Goal: Information Seeking & Learning: Find specific fact

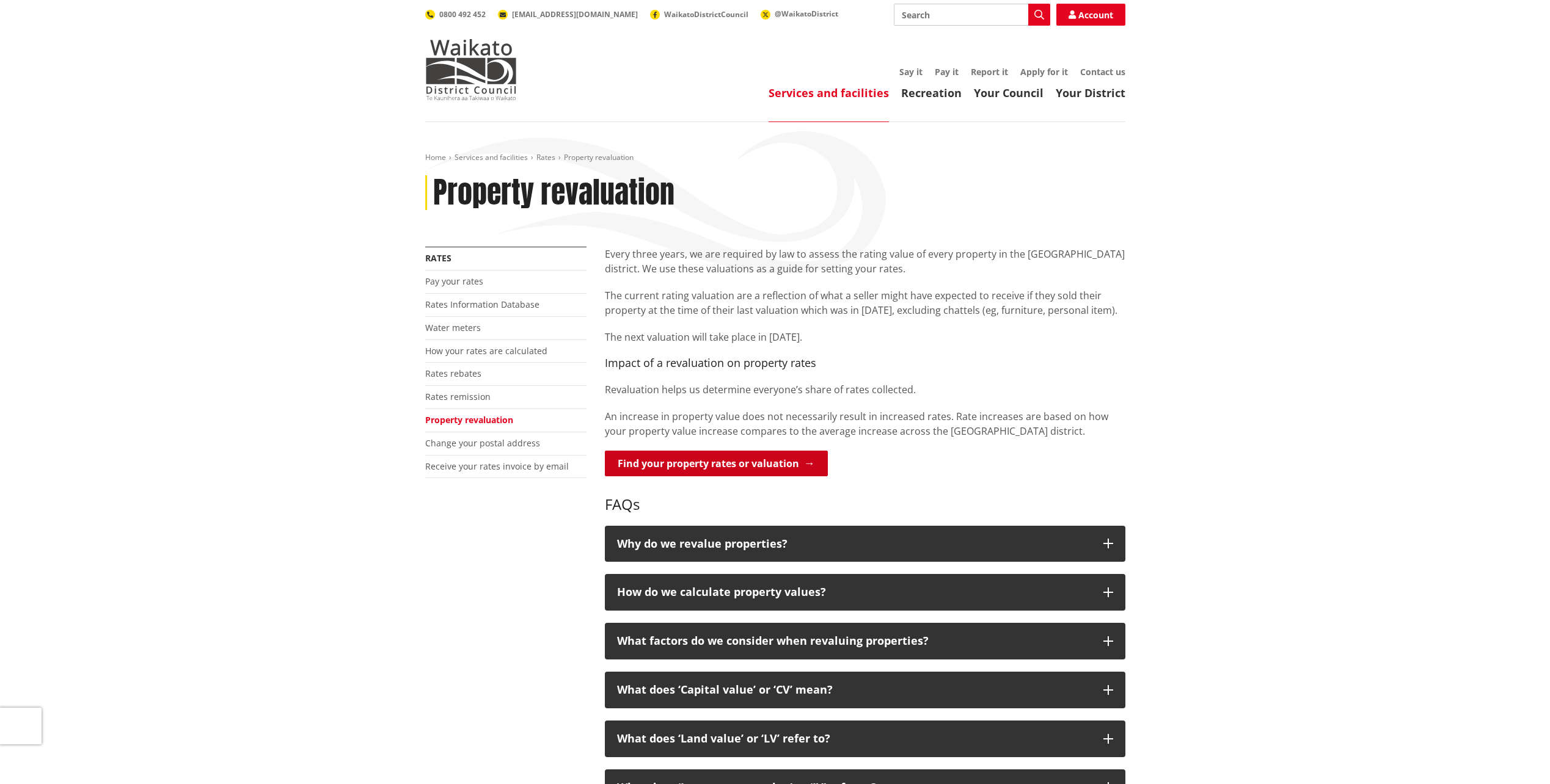
click at [800, 464] on link "Find your property rates or valuation" at bounding box center [716, 463] width 223 height 25
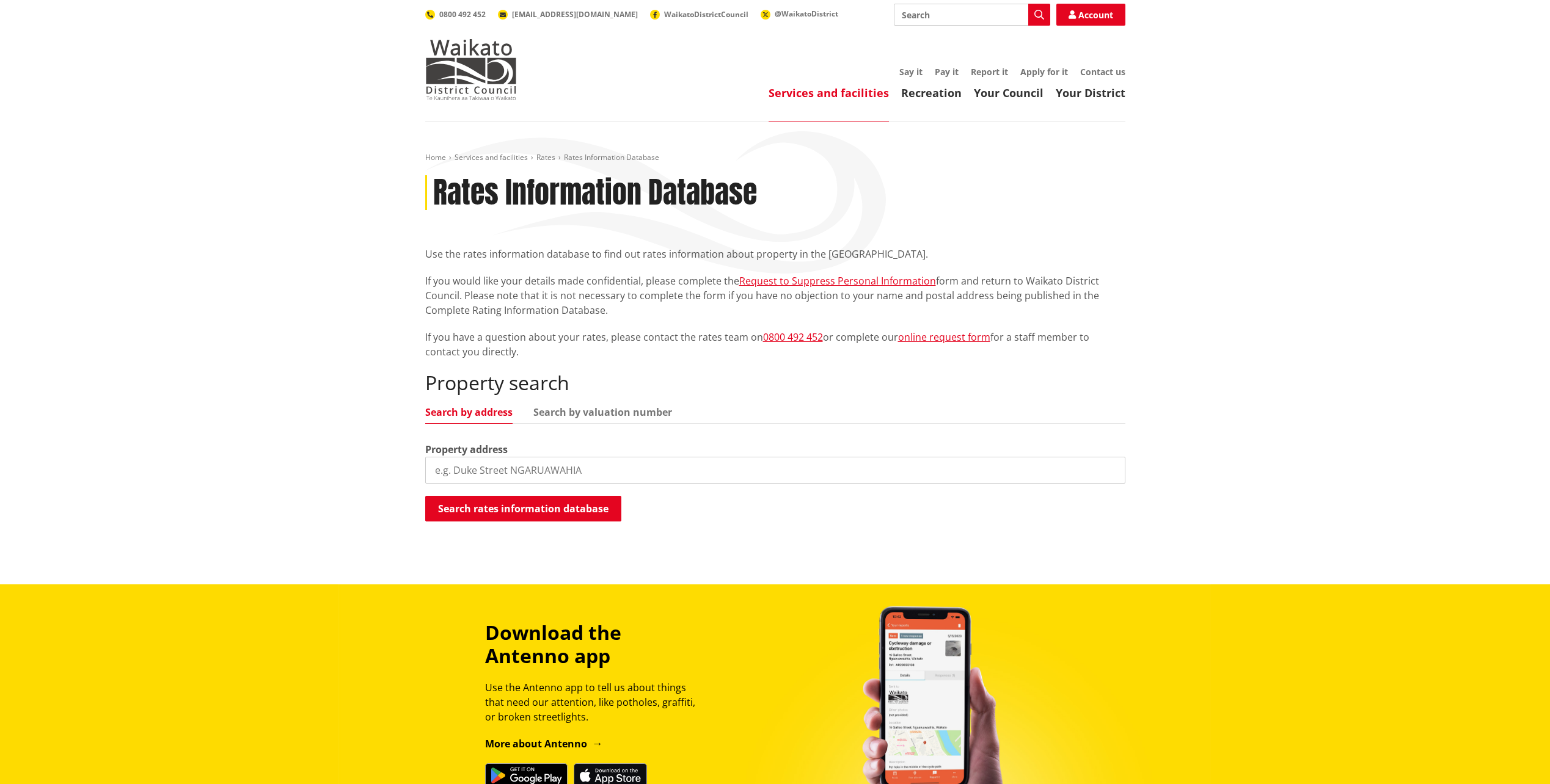
click at [575, 476] on input "search" at bounding box center [775, 470] width 700 height 27
drag, startPoint x: 639, startPoint y: 468, endPoint x: 391, endPoint y: 481, distance: 248.3
click at [391, 480] on div "Home Services and facilities Rates Rates Information Database Rates Information…" at bounding box center [775, 354] width 1550 height 462
click at [559, 512] on button "Search rates information database" at bounding box center [523, 508] width 196 height 25
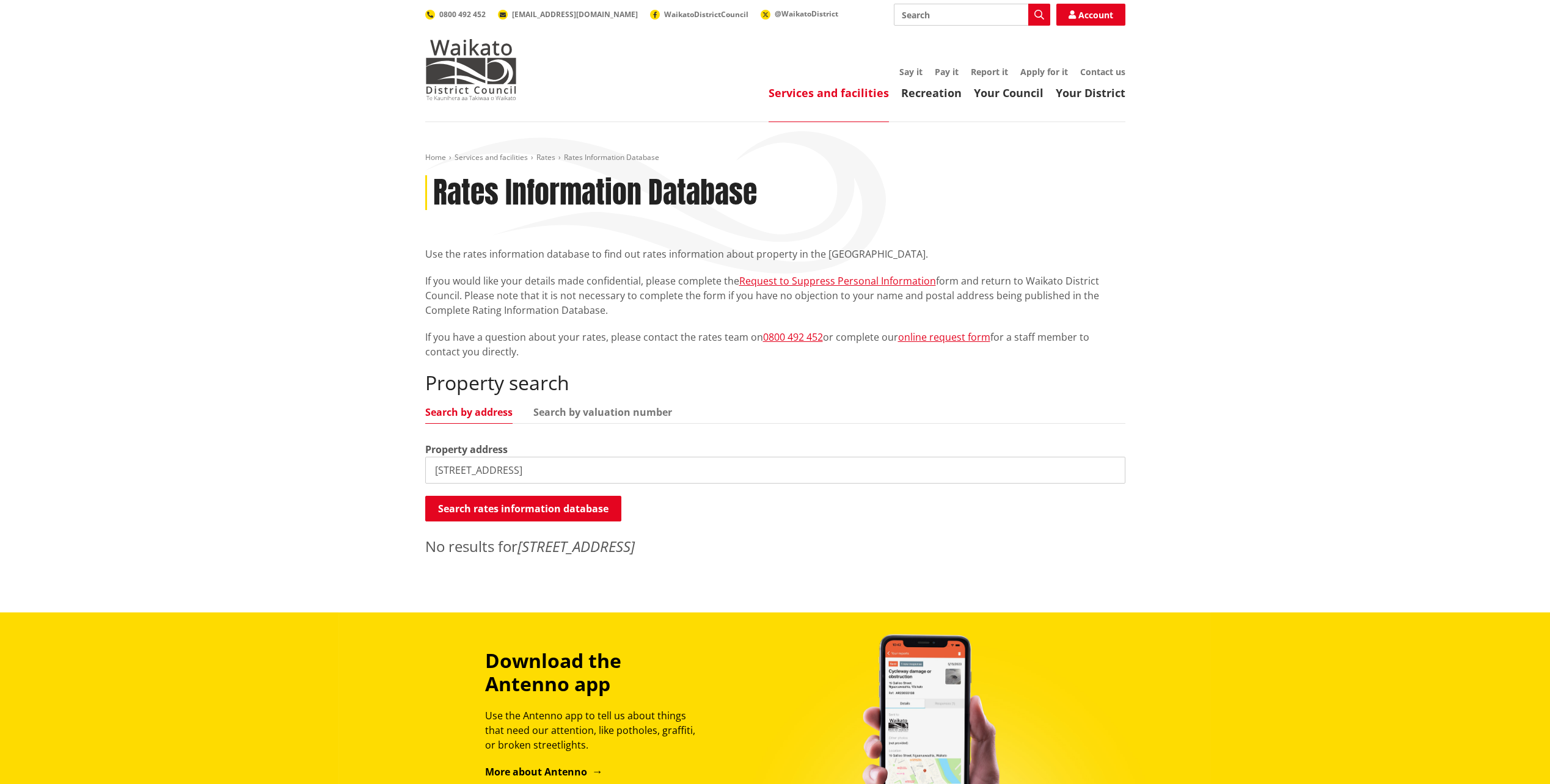
click at [670, 470] on input "23 Rosebanks Drive, Tamahere, New Zealand" at bounding box center [775, 470] width 700 height 27
drag, startPoint x: 668, startPoint y: 471, endPoint x: 532, endPoint y: 470, distance: 136.0
click at [525, 476] on input "23 Rosebanks Drive, Tamahere, New Zealand" at bounding box center [775, 470] width 700 height 27
drag, startPoint x: 661, startPoint y: 474, endPoint x: 524, endPoint y: 475, distance: 137.0
click at [524, 475] on input "23 Rosebanks Drive, Tamahere, New Zealand" at bounding box center [775, 470] width 700 height 27
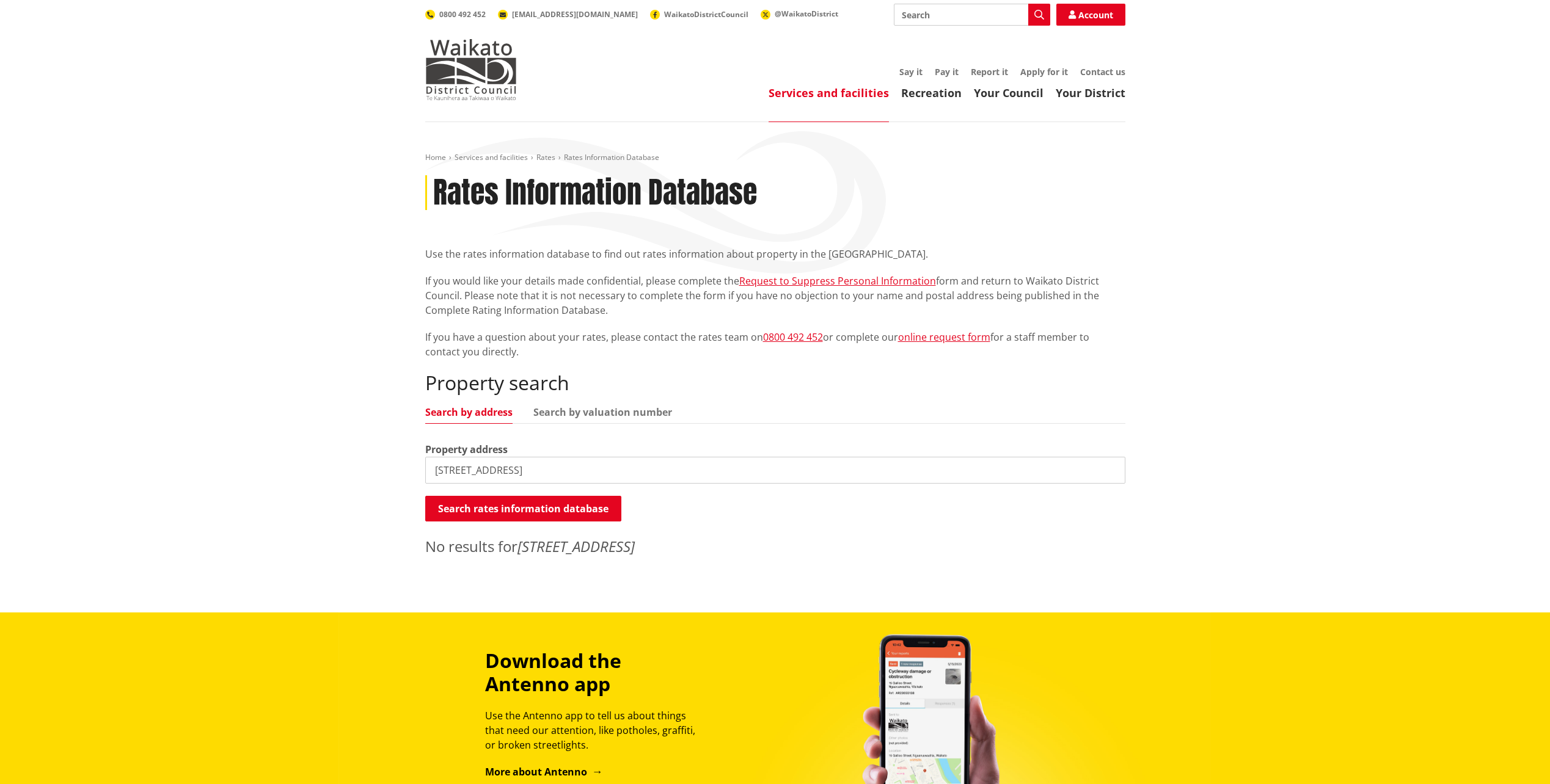
type input "23 Rosebanks Drive"
click at [909, 565] on div "Home Services and facilities Rates Rates Information Database Rates Information…" at bounding box center [775, 368] width 1550 height 490
click at [518, 512] on button "Search rates information database" at bounding box center [523, 508] width 196 height 25
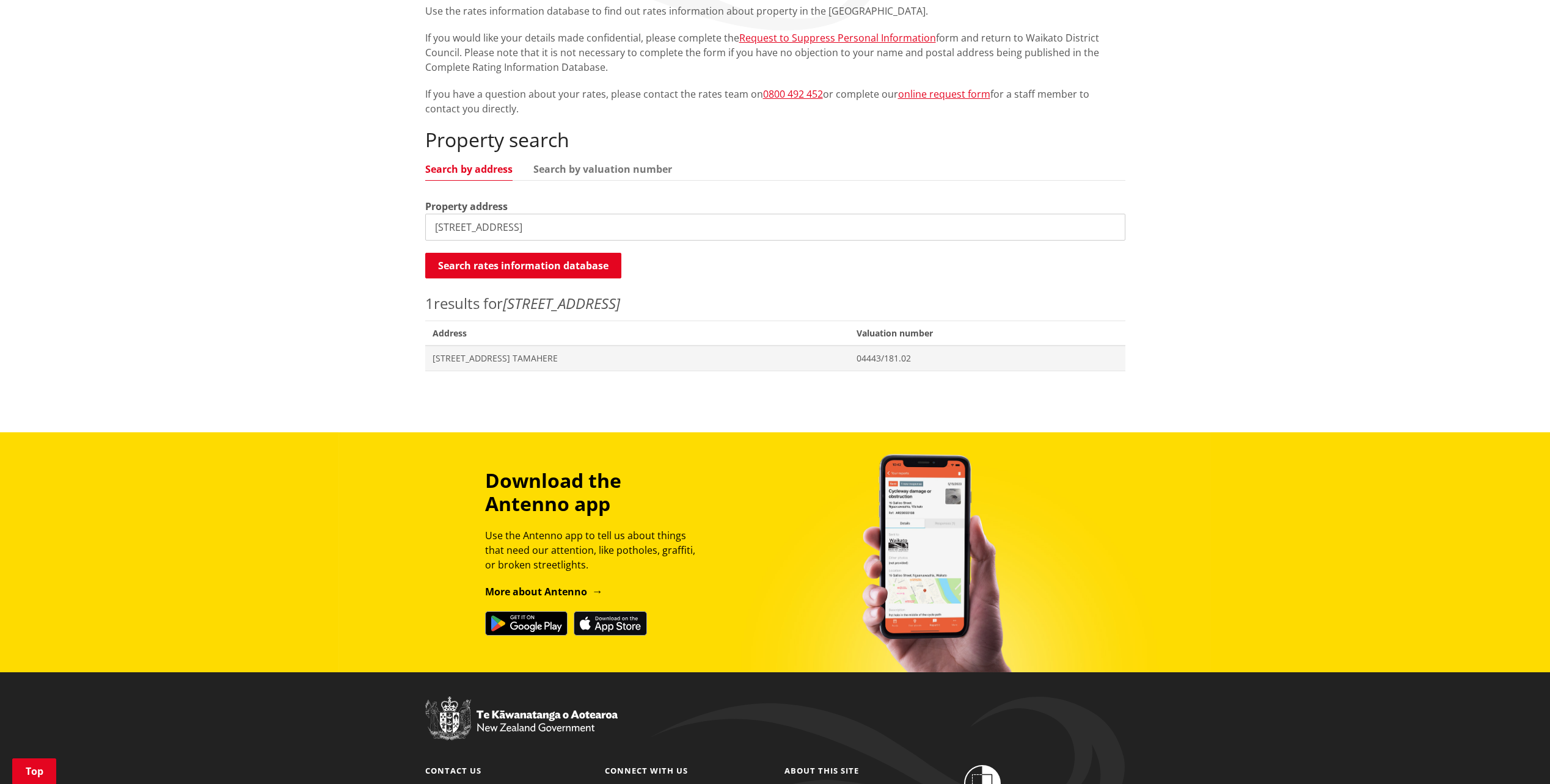
scroll to position [244, 0]
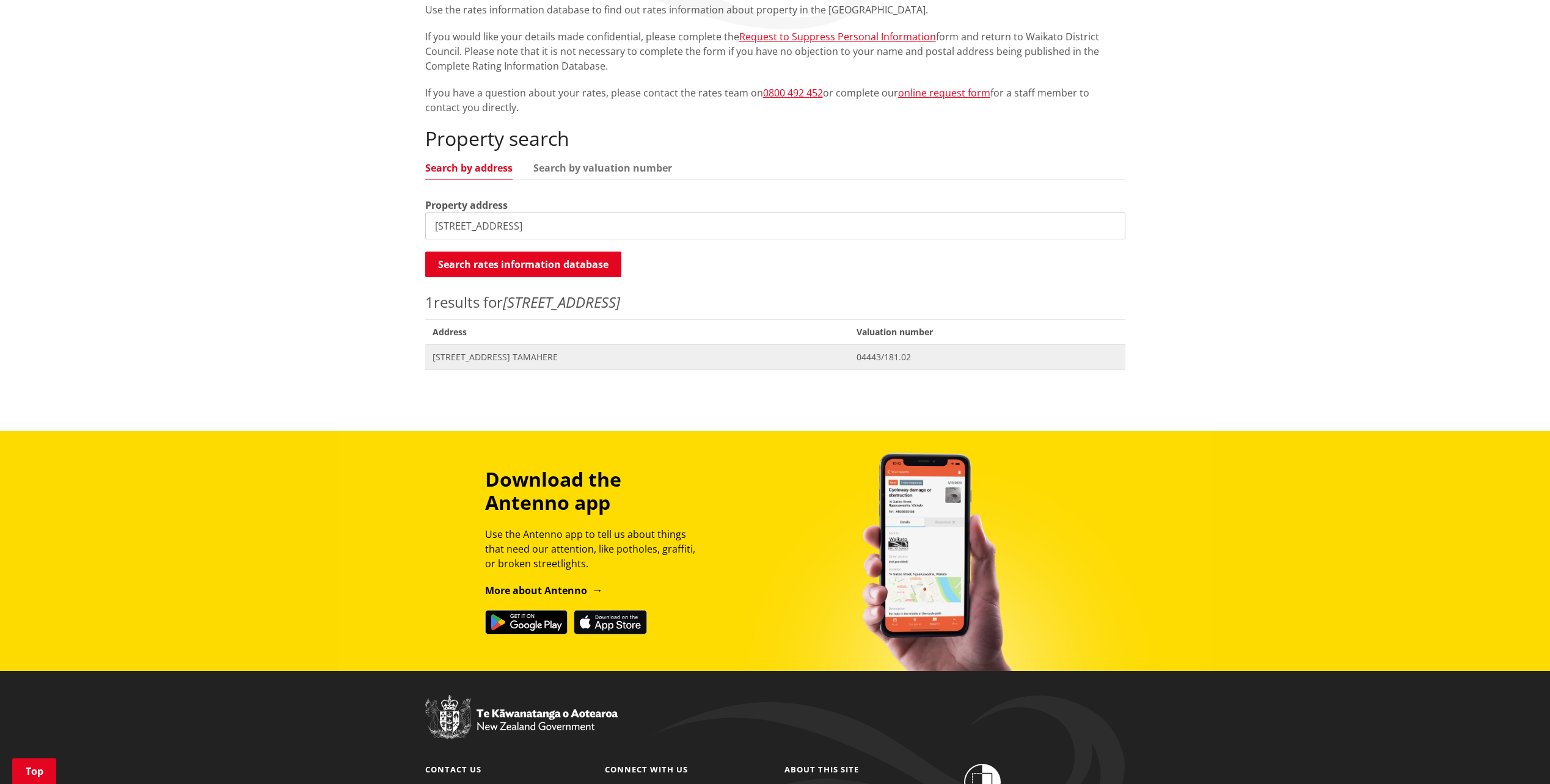
click at [456, 357] on span "23 Rosebanks Drive TAMAHERE" at bounding box center [637, 357] width 409 height 12
